Goal: Information Seeking & Learning: Learn about a topic

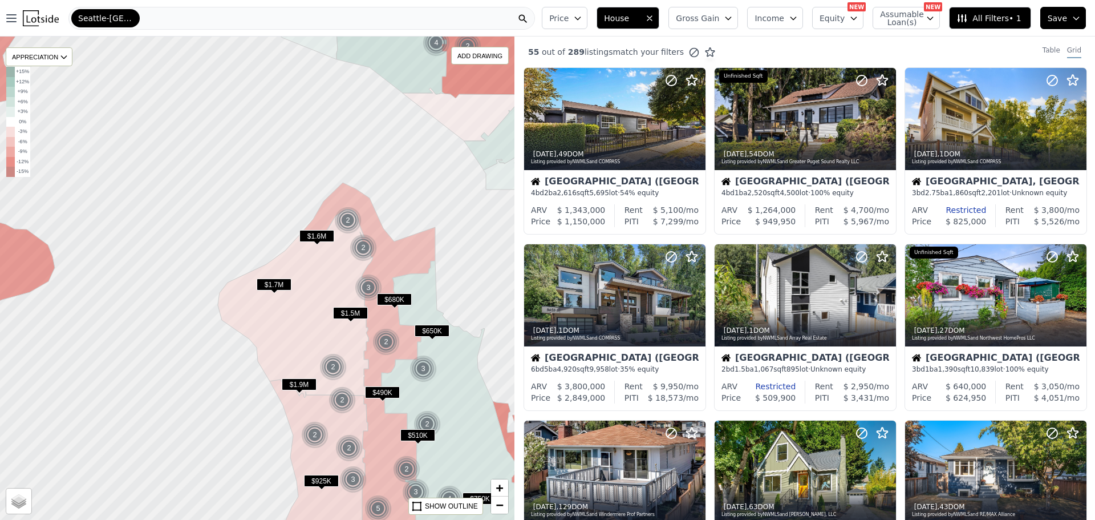
scroll to position [1054, 0]
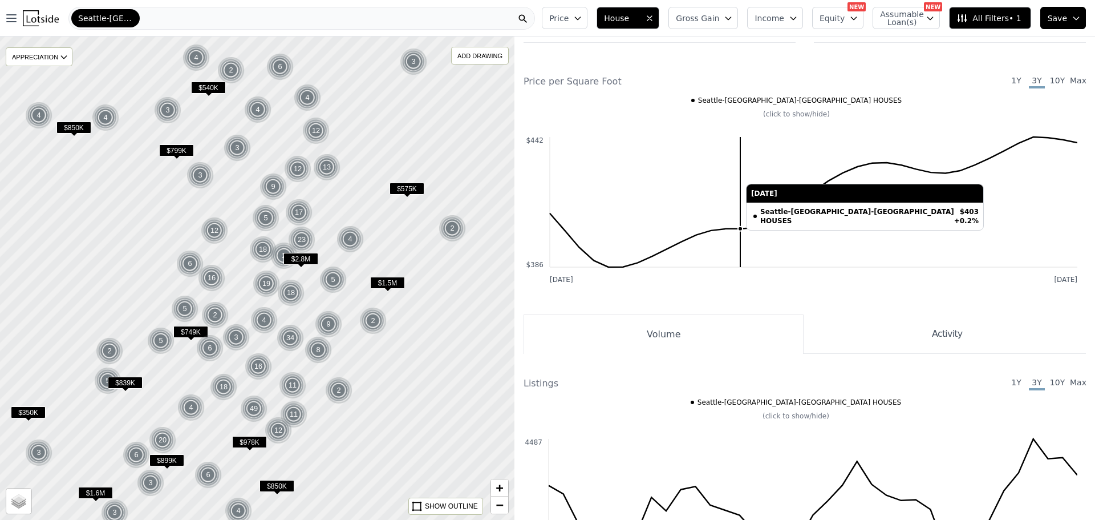
scroll to position [1108, 0]
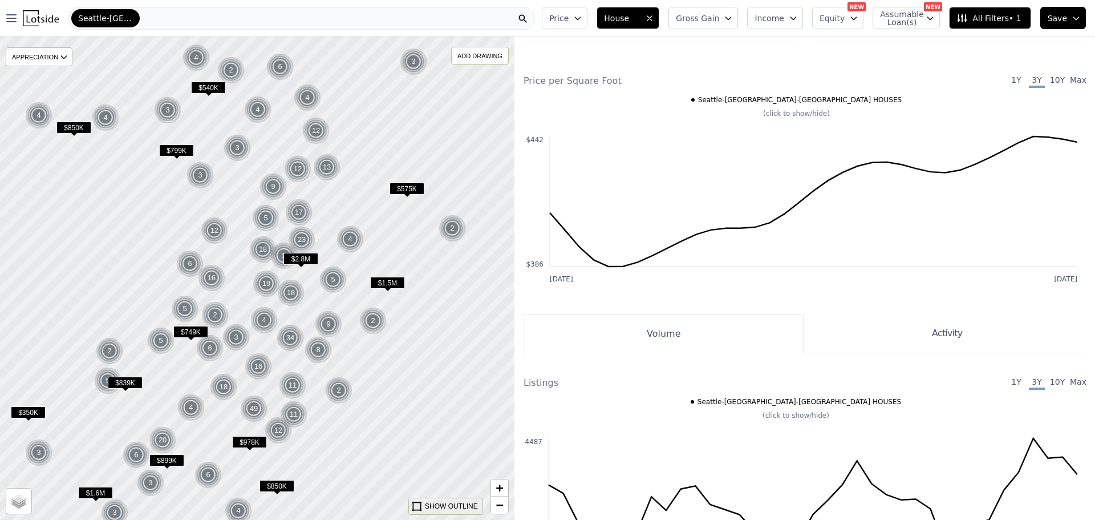
click at [462, 504] on div "SHOW OUTLINE" at bounding box center [451, 506] width 53 height 10
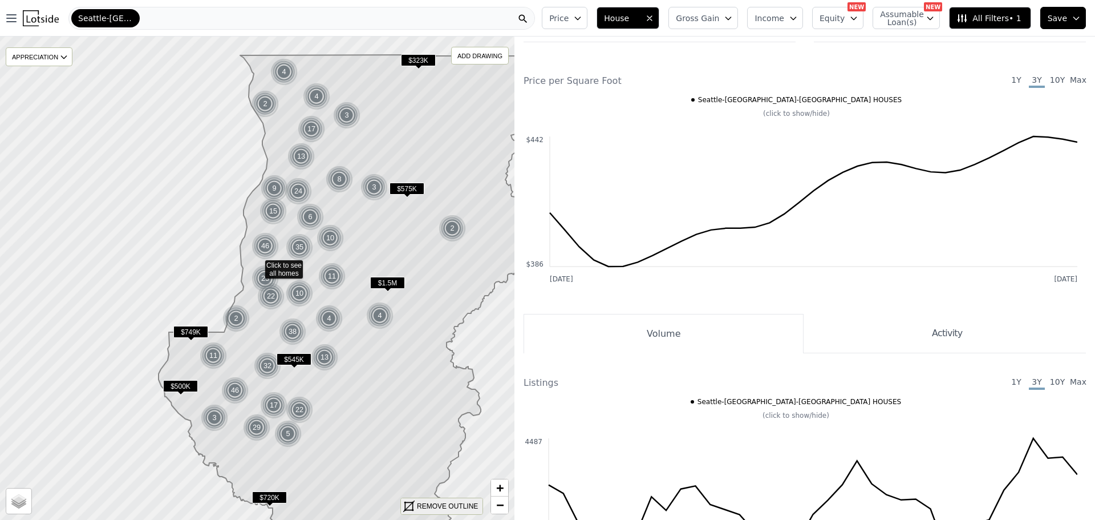
click at [460, 509] on div "REMOVE OUTLINE" at bounding box center [447, 506] width 61 height 10
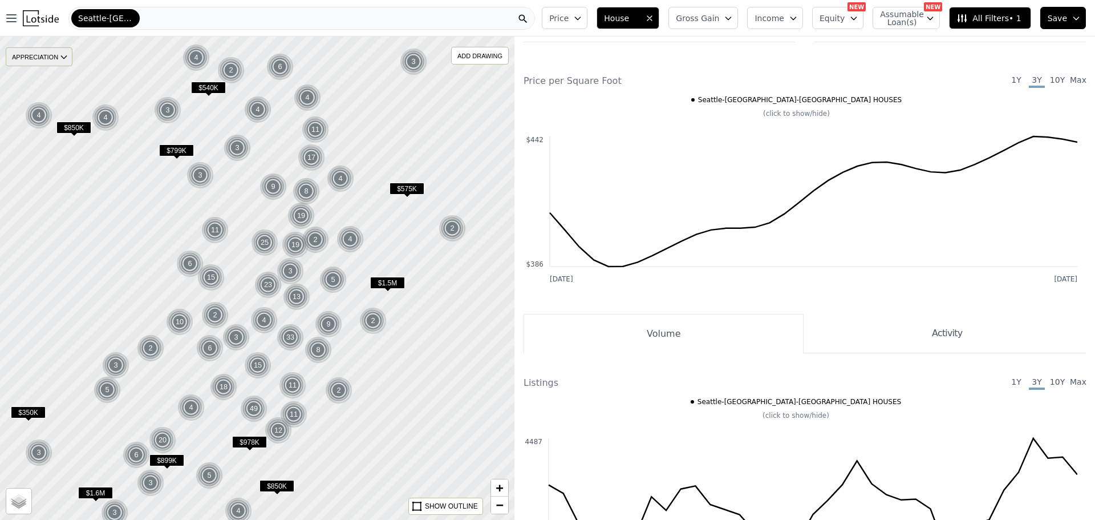
click at [43, 60] on div "APPRECIATION" at bounding box center [39, 56] width 67 height 19
click at [49, 103] on div "1Y" at bounding box center [48, 108] width 34 height 17
